Goal: Use online tool/utility: Utilize a website feature to perform a specific function

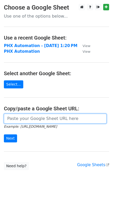
click at [24, 114] on input "url" at bounding box center [55, 119] width 102 height 10
paste input "https://docs.google.com/spreadsheets/d/1mY0CQltWa_KhNA-bro8I2X4H4IxycQZi7g1SFep…"
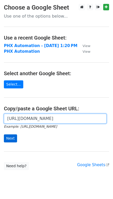
type input "https://docs.google.com/spreadsheets/d/1mY0CQltWa_KhNA-bro8I2X4H4IxycQZi7g1SFep…"
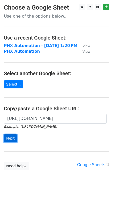
click at [12, 138] on input "Next" at bounding box center [10, 138] width 13 height 8
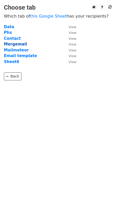
click at [13, 45] on strong "Mergemail" at bounding box center [15, 44] width 23 height 5
